Goal: Find specific page/section: Find specific page/section

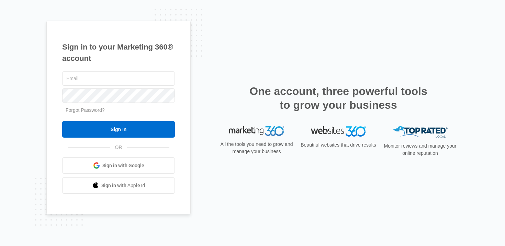
type input "tyler.brungardt@madwire.com"
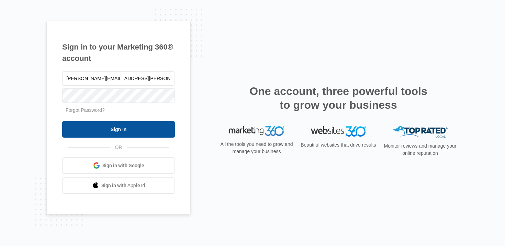
click at [125, 122] on input "Sign In" at bounding box center [118, 129] width 113 height 16
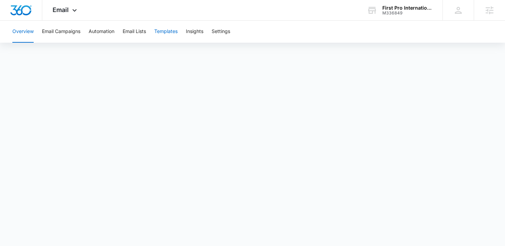
click at [167, 33] on button "Templates" at bounding box center [165, 32] width 23 height 22
click at [102, 32] on button "Automation" at bounding box center [102, 32] width 26 height 22
